Goal: Transaction & Acquisition: Purchase product/service

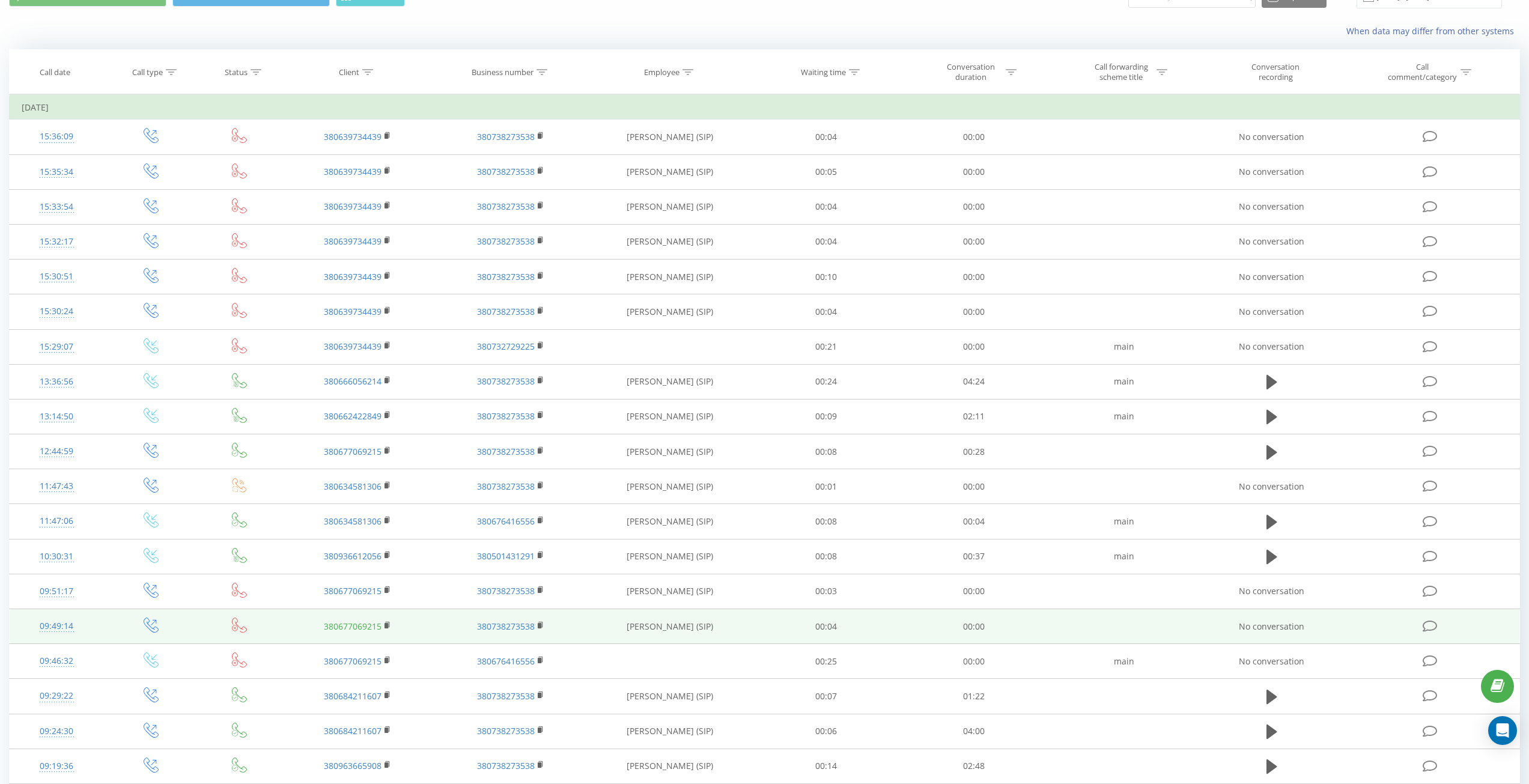
scroll to position [120, 0]
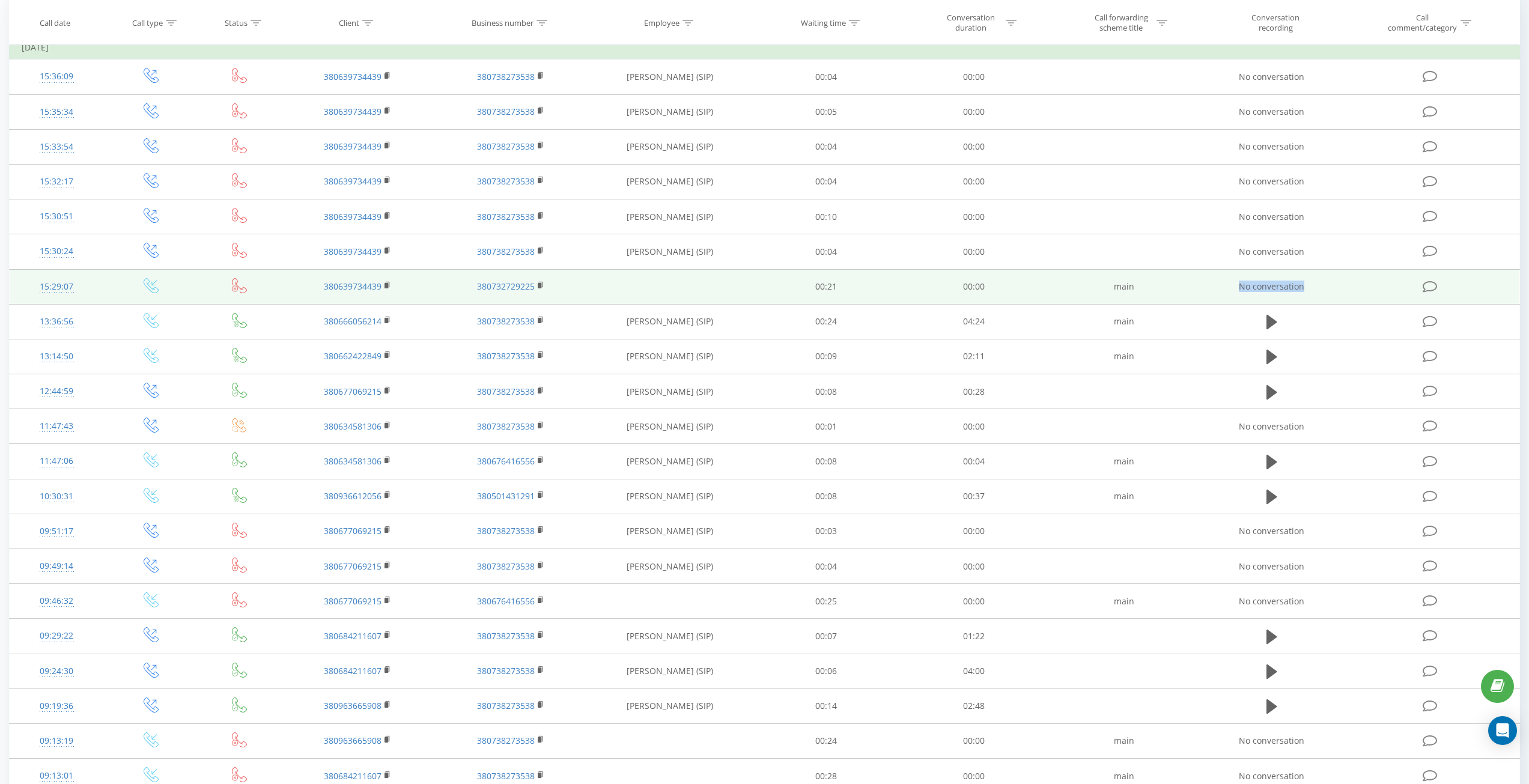
drag, startPoint x: 1238, startPoint y: 285, endPoint x: 1327, endPoint y: 288, distance: 89.1
click at [1327, 288] on td "No conversation" at bounding box center [1271, 286] width 142 height 35
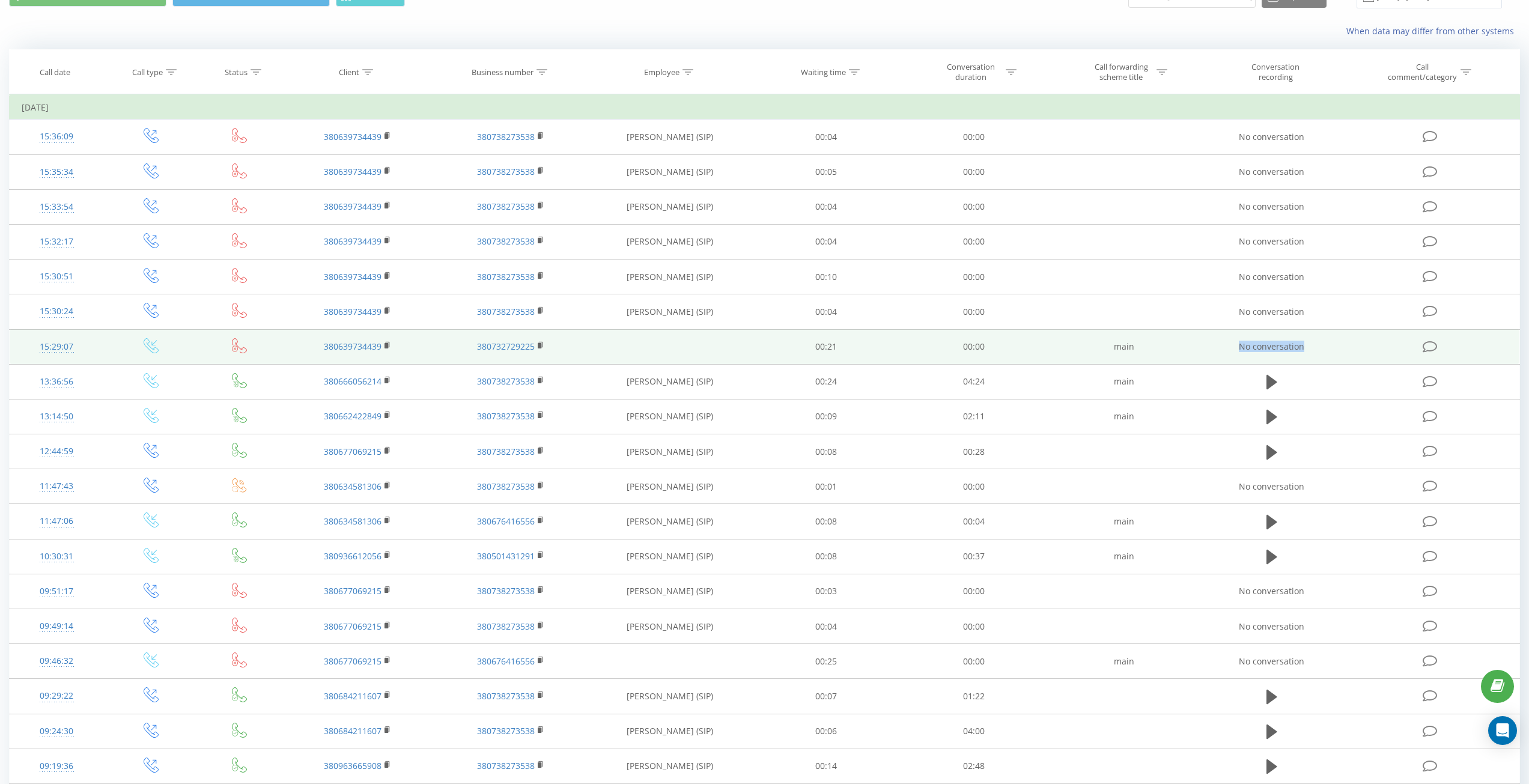
drag, startPoint x: 1238, startPoint y: 343, endPoint x: 1304, endPoint y: 348, distance: 66.2
click at [1304, 348] on td "No conversation" at bounding box center [1271, 347] width 142 height 35
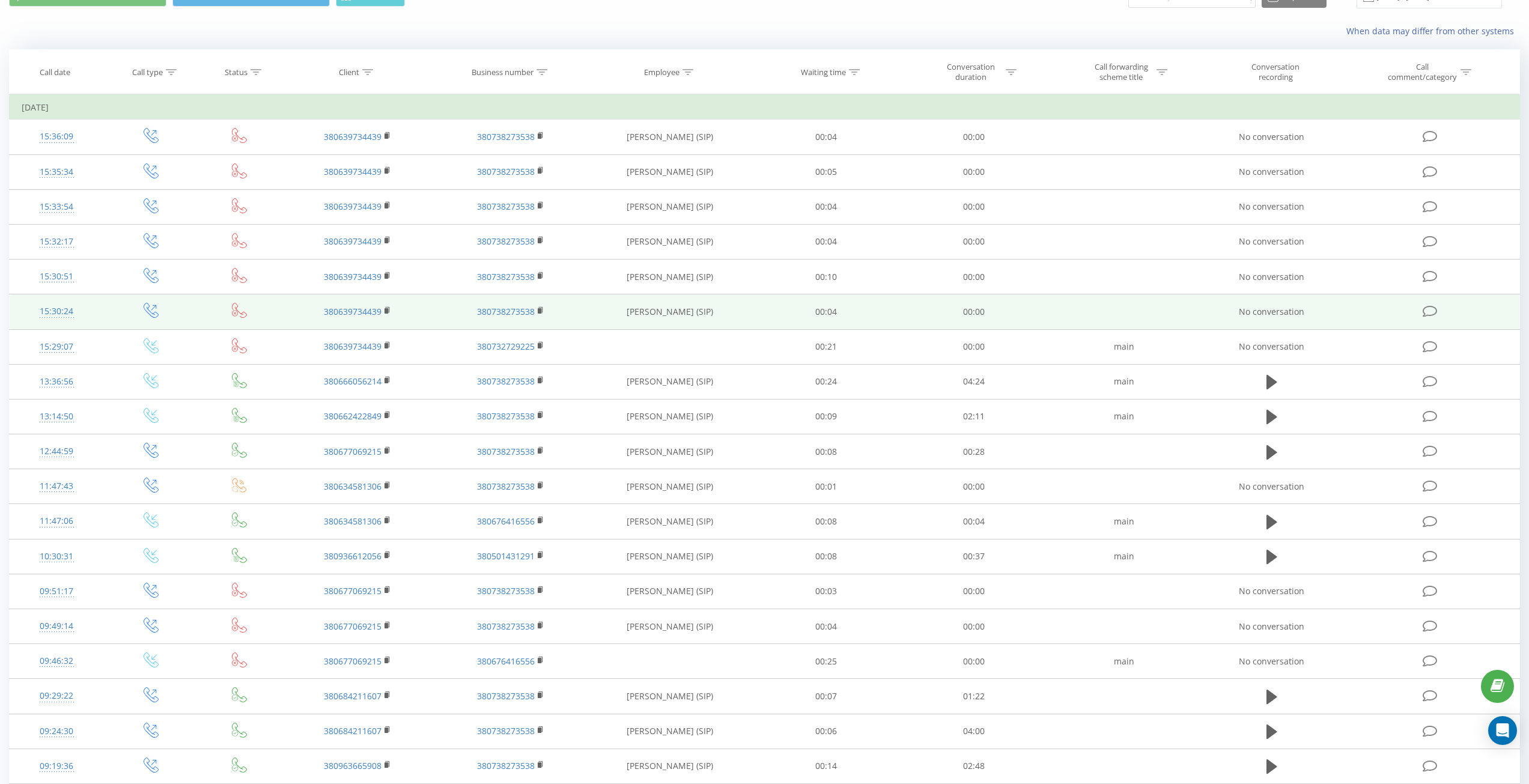
click at [732, 305] on td "[PERSON_NAME] (SIP)" at bounding box center [670, 312] width 165 height 35
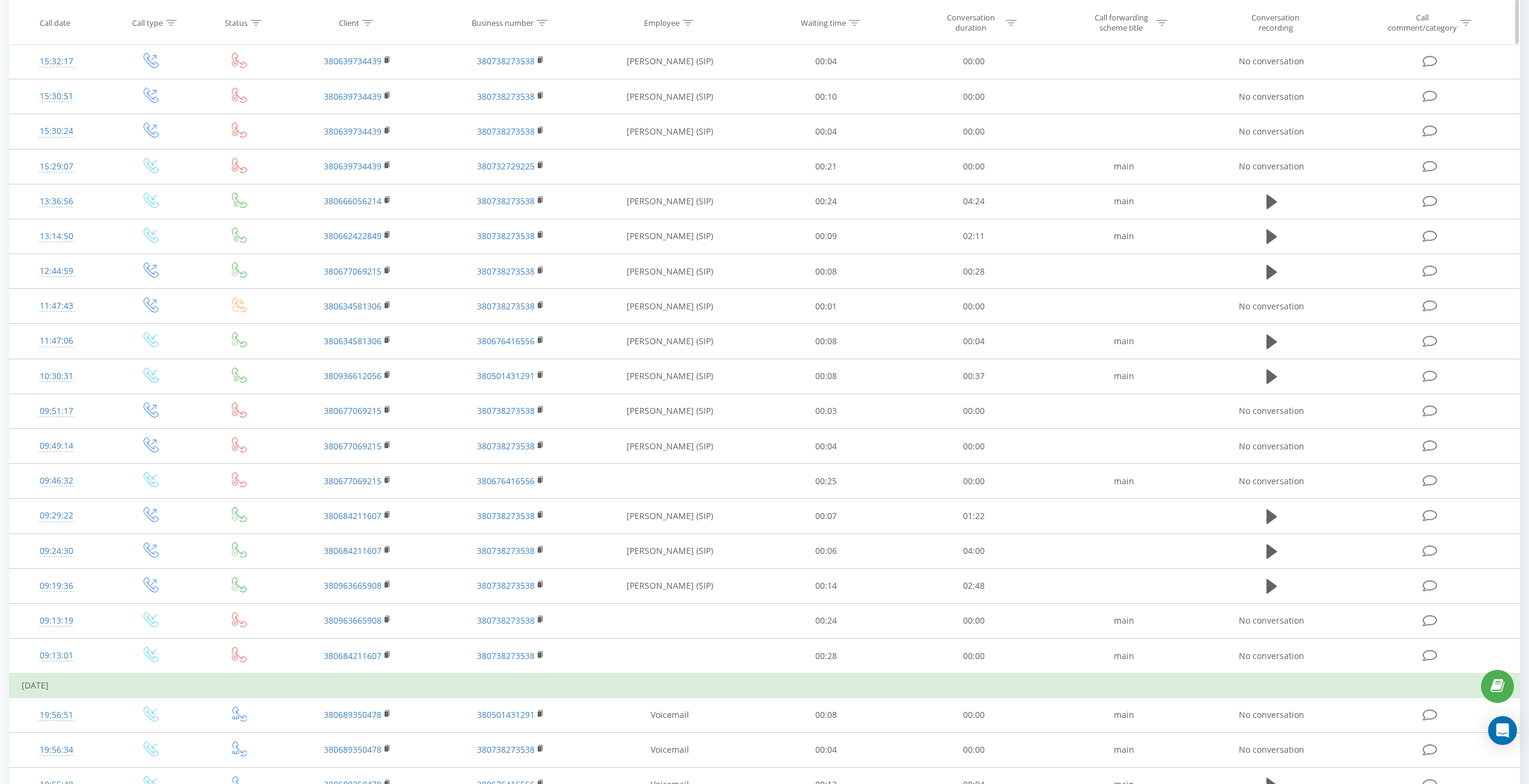
scroll to position [0, 0]
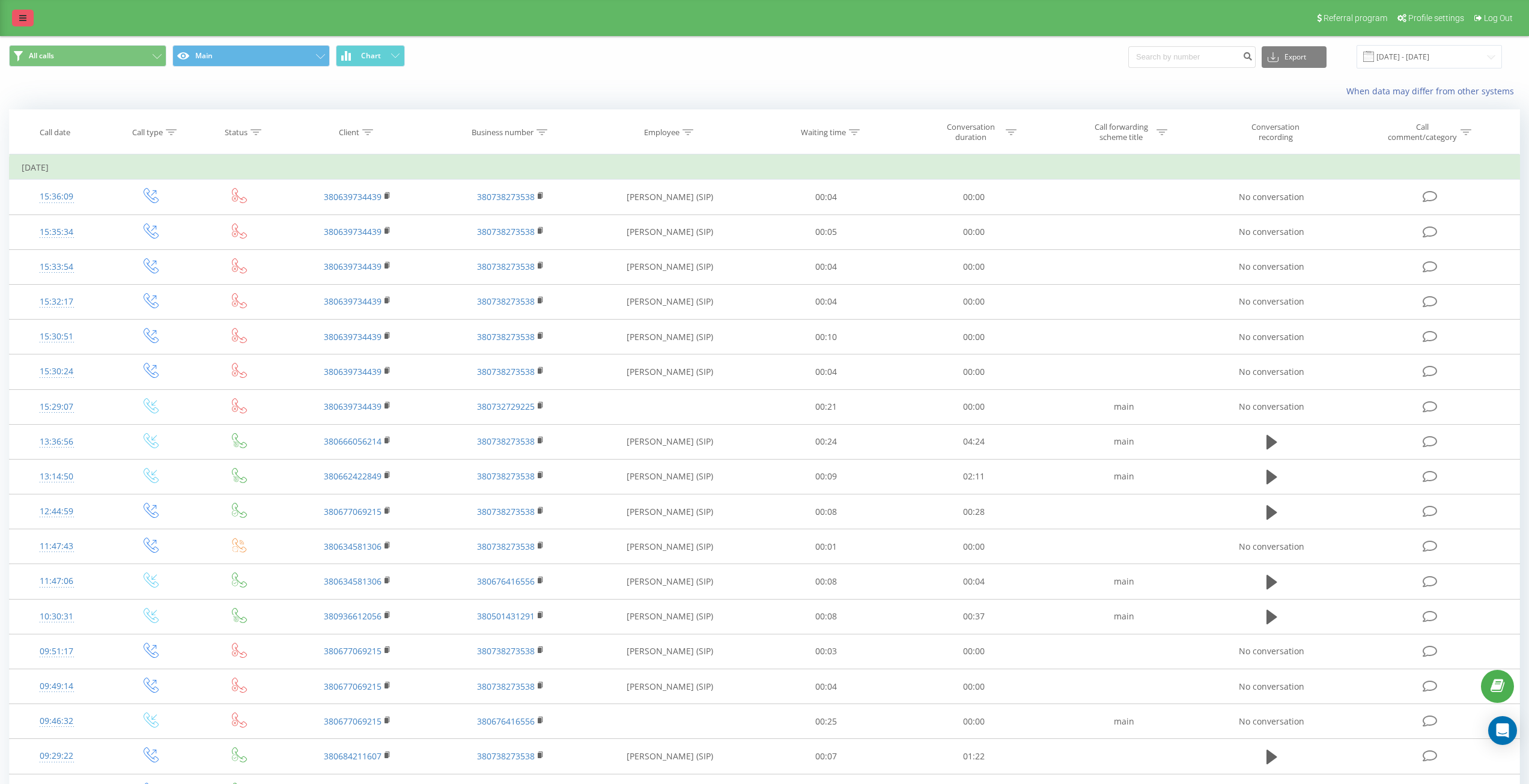
click at [15, 22] on link at bounding box center [23, 17] width 22 height 17
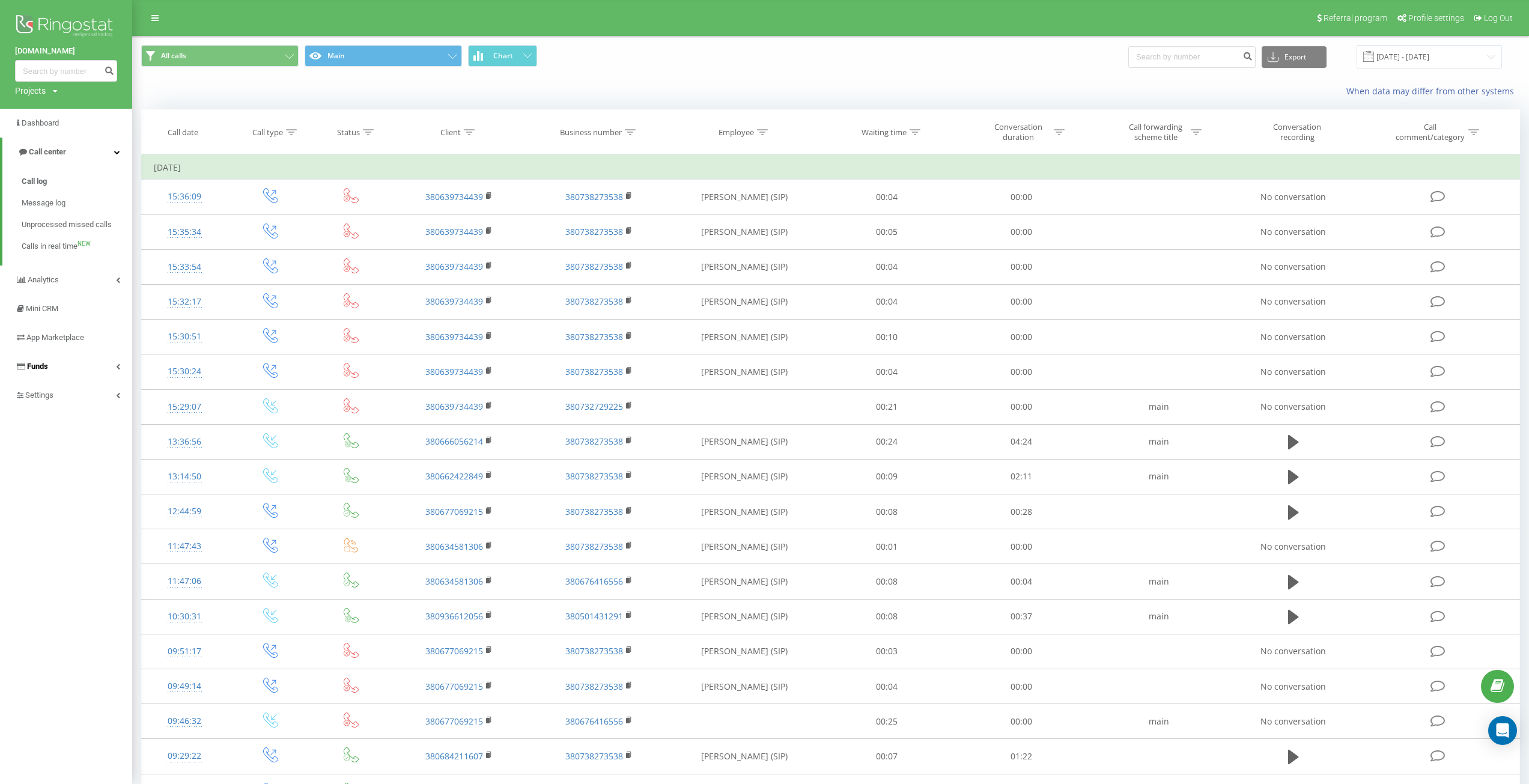
click at [50, 365] on link "Funds" at bounding box center [66, 366] width 132 height 28
click at [42, 359] on span "Payment methods" at bounding box center [53, 361] width 62 height 12
click at [53, 360] on span "Payment methods" at bounding box center [53, 361] width 62 height 12
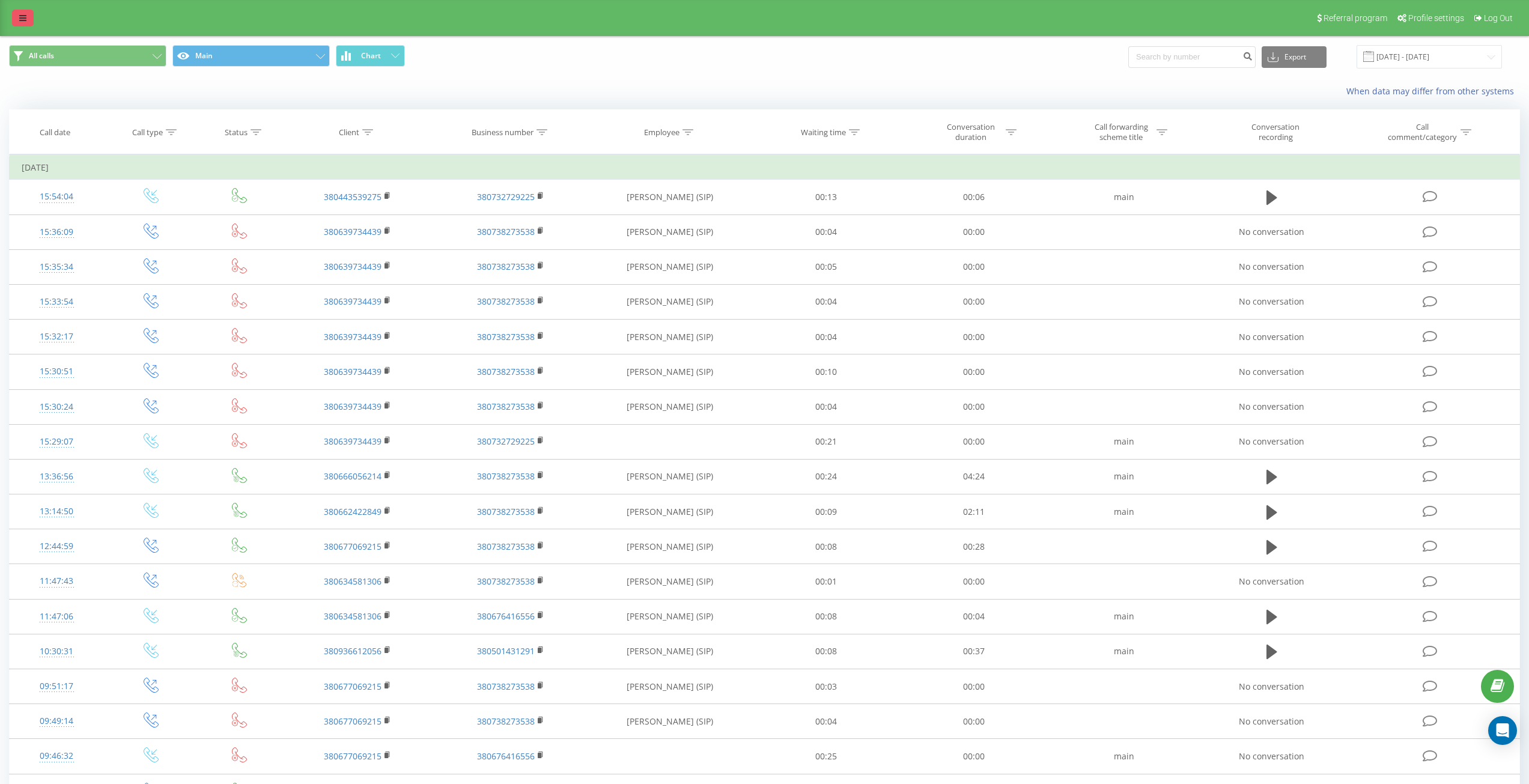
click at [23, 13] on link at bounding box center [23, 17] width 22 height 17
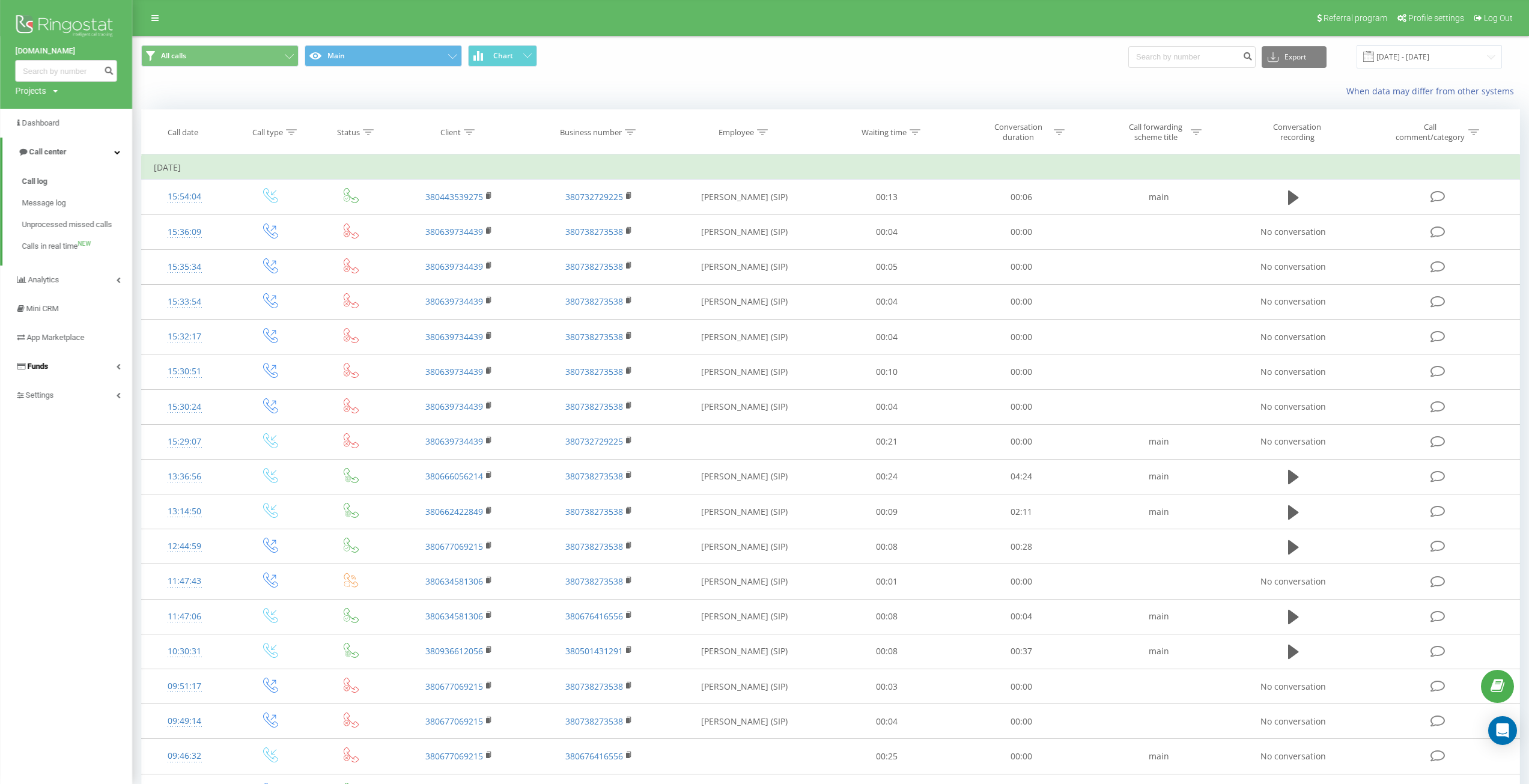
click at [85, 358] on link "Funds" at bounding box center [66, 366] width 132 height 28
click at [46, 337] on span "Refill balance" at bounding box center [45, 339] width 46 height 12
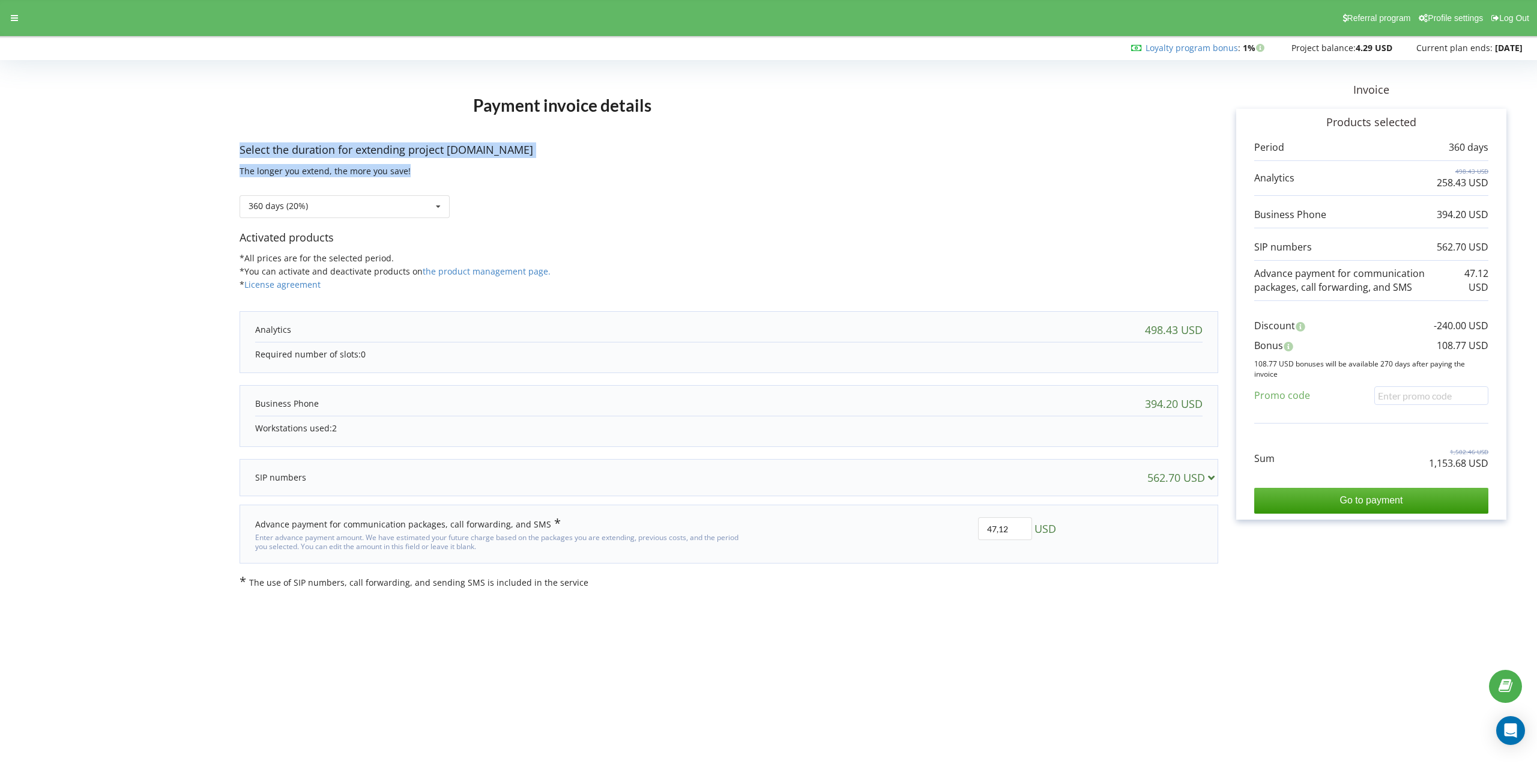
drag, startPoint x: 238, startPoint y: 147, endPoint x: 415, endPoint y: 163, distance: 177.7
click at [415, 163] on form "Payment invoice details Select the duration for extending project gigmilitary.c…" at bounding box center [768, 326] width 1512 height 525
click at [412, 171] on div "Select the duration for extending project gigmilitary.com The longer you extend…" at bounding box center [728, 186] width 979 height 88
drag, startPoint x: 424, startPoint y: 173, endPoint x: 234, endPoint y: 147, distance: 191.8
click at [234, 147] on form "Payment invoice details Select the duration for extending project gigmilitary.c…" at bounding box center [768, 326] width 1512 height 525
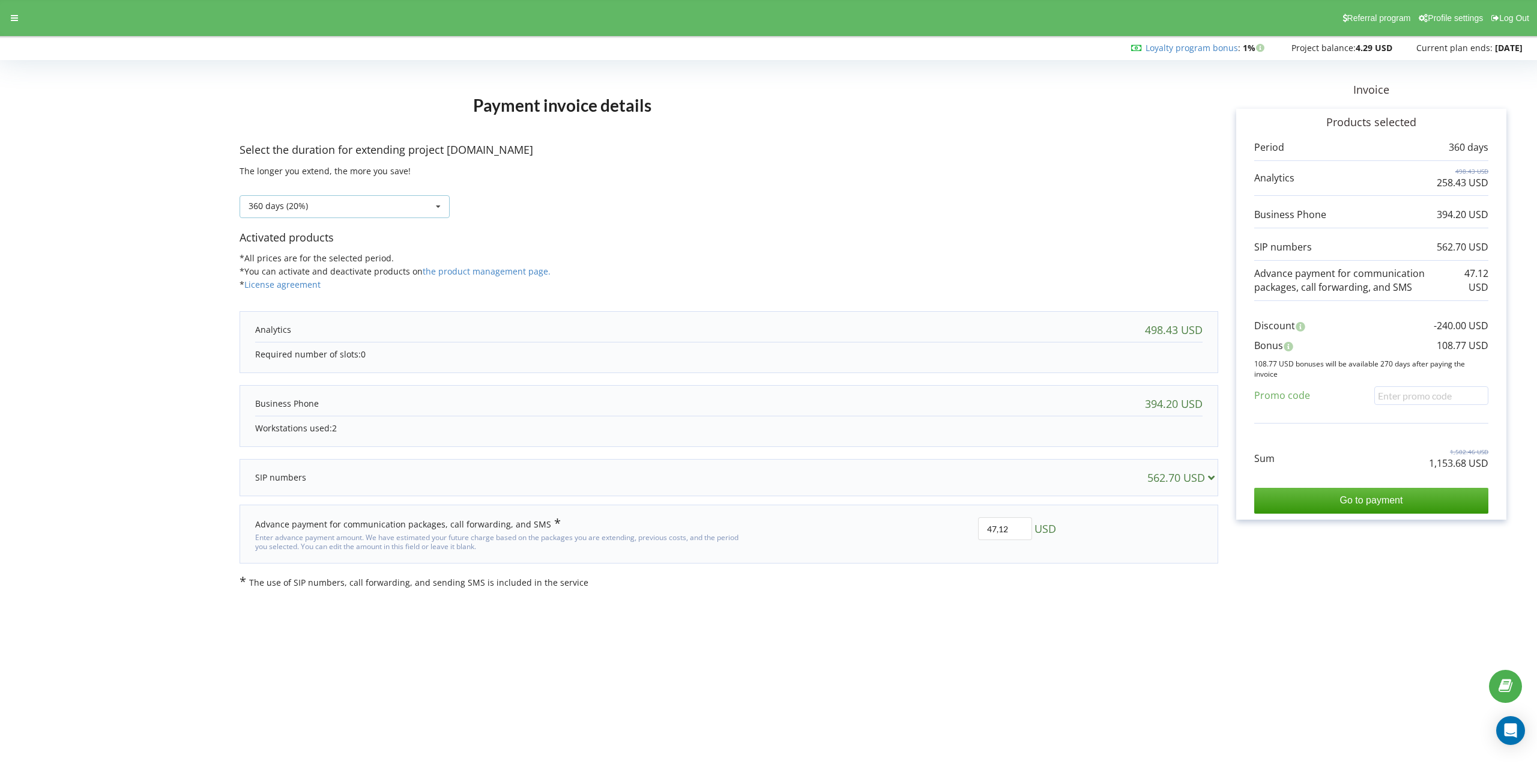
click at [271, 208] on div "360 days (20%)" at bounding box center [278, 205] width 60 height 8
click at [263, 356] on p "Required number of slots: 0" at bounding box center [728, 354] width 947 height 12
click at [300, 205] on div "360 days (20%)" at bounding box center [278, 205] width 60 height 8
drag, startPoint x: 239, startPoint y: 149, endPoint x: 501, endPoint y: 169, distance: 262.8
click at [501, 169] on form "Payment invoice details Select the duration for extending project gigmilitary.c…" at bounding box center [768, 326] width 1512 height 525
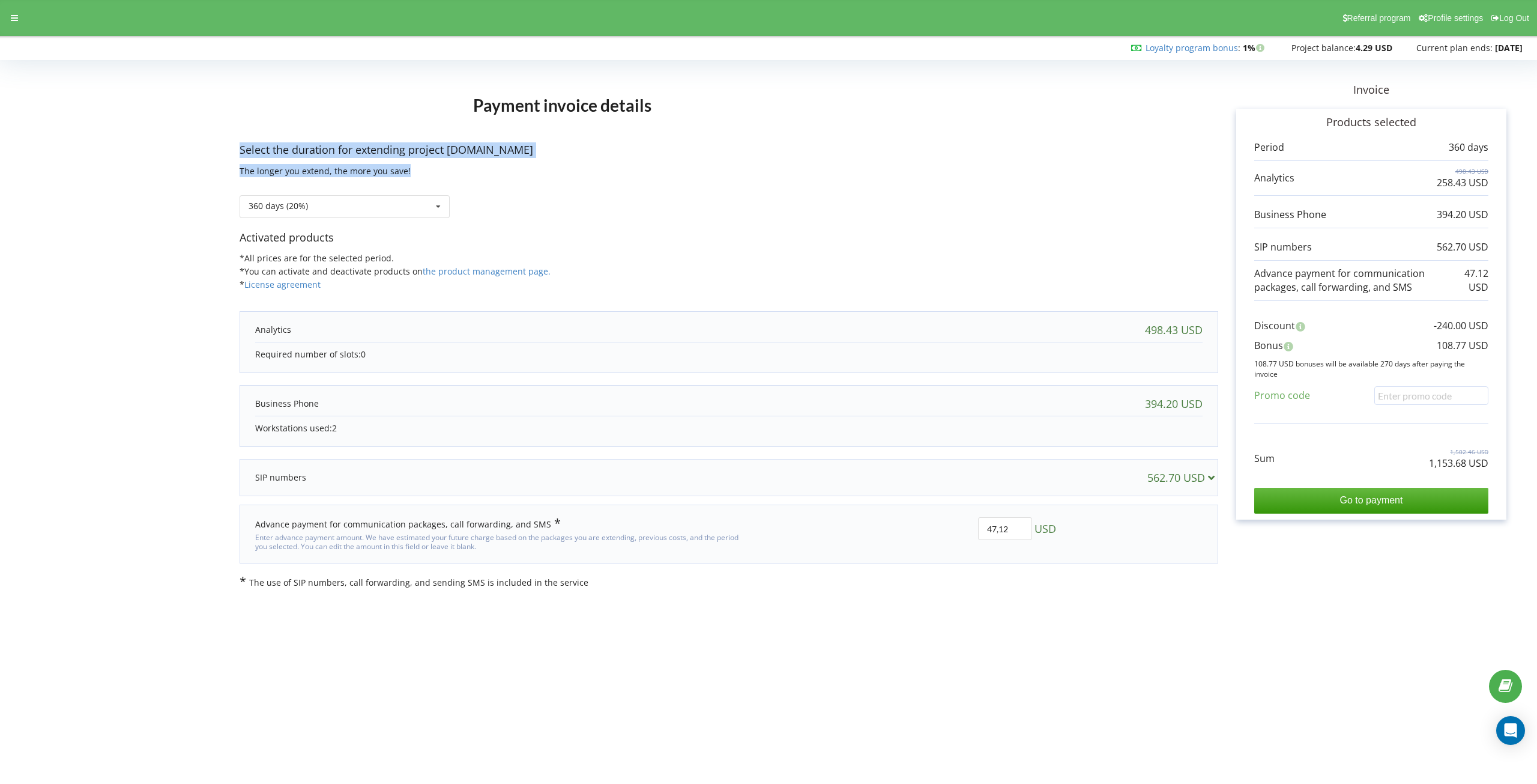
click at [501, 170] on div "Select the duration for extending project gigmilitary.com The longer you extend…" at bounding box center [728, 186] width 979 height 88
drag, startPoint x: 417, startPoint y: 170, endPoint x: 217, endPoint y: 143, distance: 201.8
click at [217, 143] on form "Payment invoice details Select the duration for extending project gigmilitary.c…" at bounding box center [768, 326] width 1512 height 525
click at [280, 154] on p "Select the duration for extending project gigmilitary.com" at bounding box center [728, 149] width 979 height 16
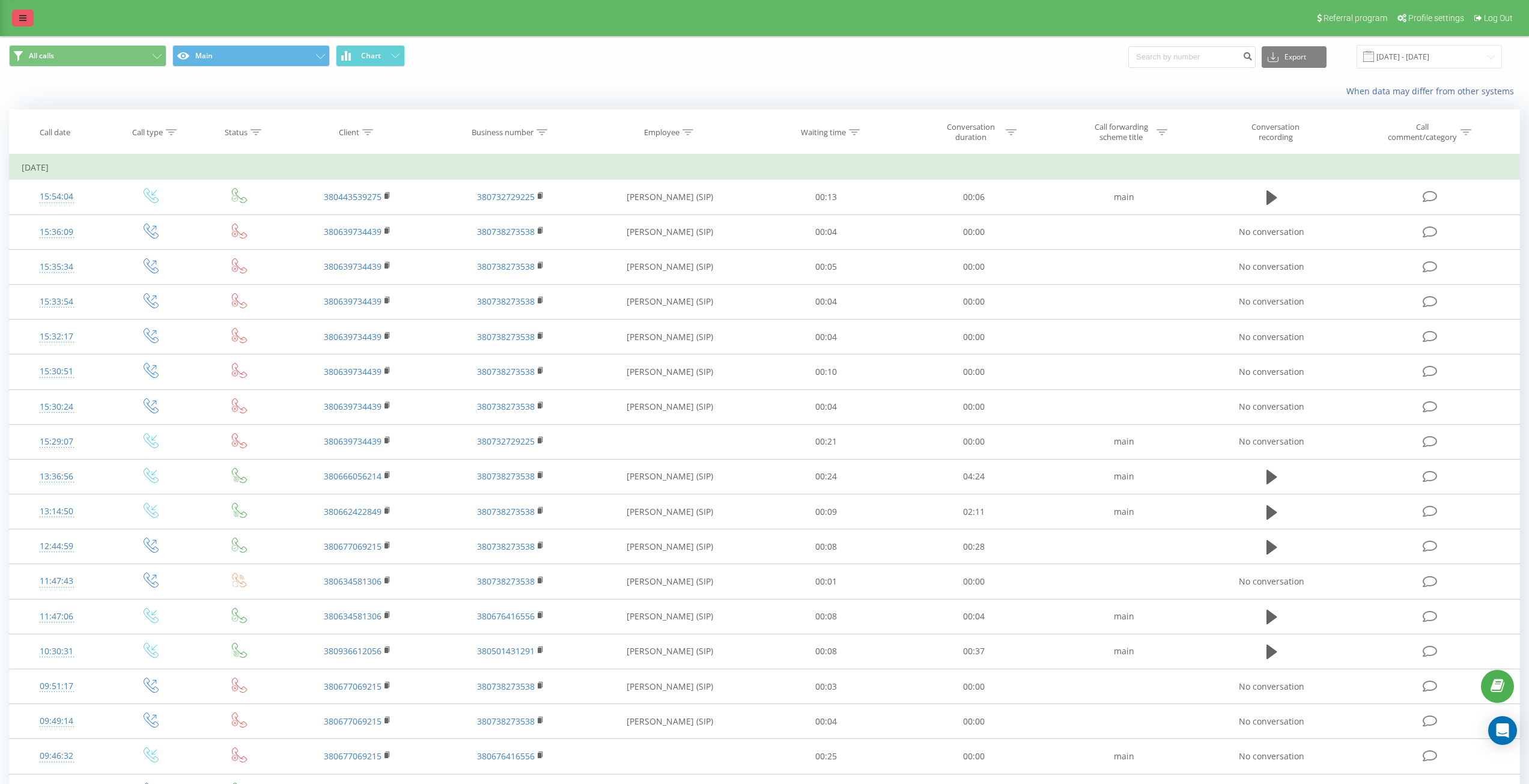
click at [24, 15] on icon at bounding box center [23, 17] width 7 height 8
